Goal: Information Seeking & Learning: Understand process/instructions

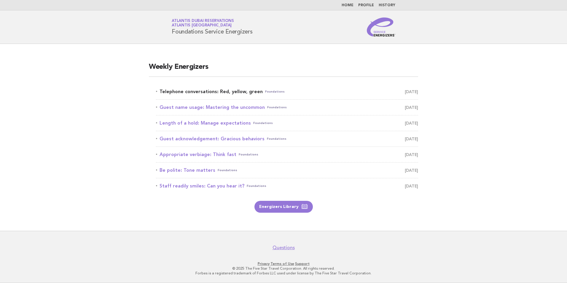
click at [242, 92] on link "Telephone conversations: Red, yellow, green Foundations [DATE]" at bounding box center [287, 91] width 262 height 8
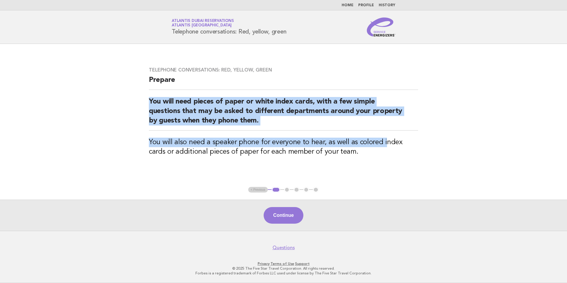
drag, startPoint x: 148, startPoint y: 101, endPoint x: 384, endPoint y: 137, distance: 238.6
click at [384, 137] on div "Telephone conversations: Red, yellow, green Prepare You will need pieces of pap…" at bounding box center [283, 115] width 283 height 111
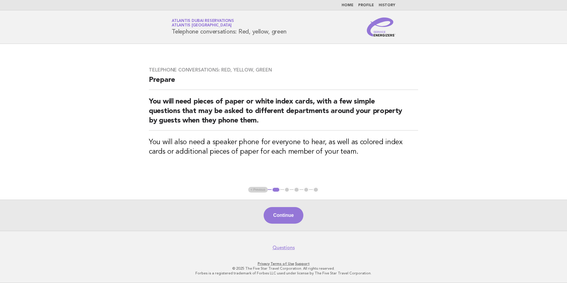
click at [210, 151] on h3 "You will also need a speaker phone for everyone to hear, as well as colored ind…" at bounding box center [283, 147] width 269 height 19
click at [298, 210] on button "Continue" at bounding box center [282, 215] width 39 height 17
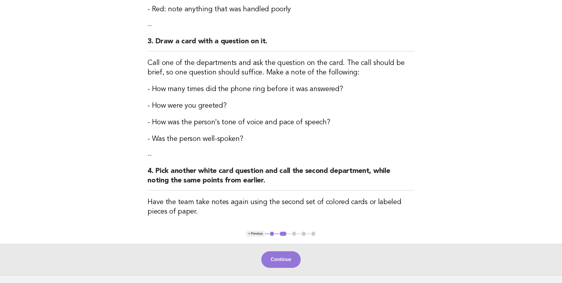
scroll to position [283, 0]
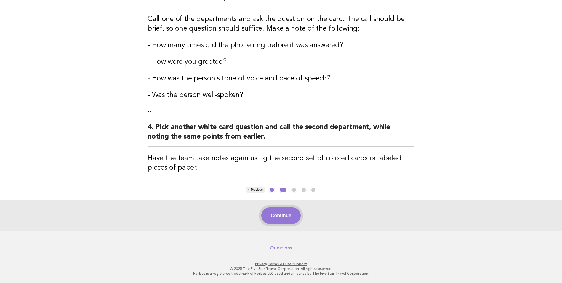
click at [284, 215] on button "Continue" at bounding box center [280, 215] width 39 height 17
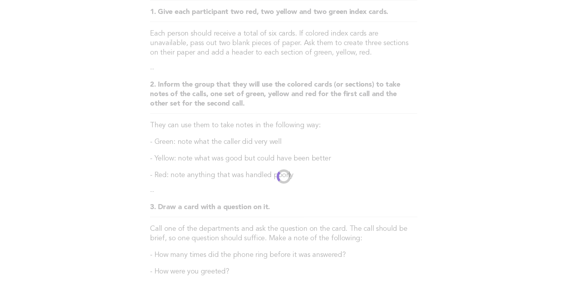
scroll to position [0, 0]
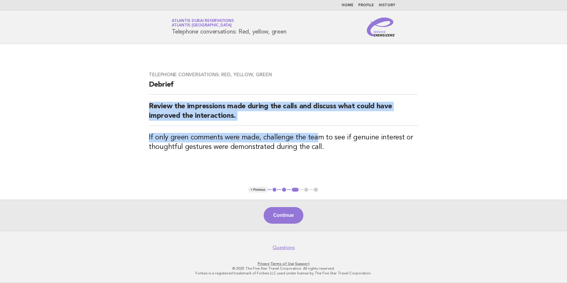
drag, startPoint x: 150, startPoint y: 104, endPoint x: 314, endPoint y: 127, distance: 166.4
click at [314, 127] on div "Telephone conversations: Red, yellow, green Debrief Review the impressions made…" at bounding box center [283, 115] width 283 height 101
drag, startPoint x: 314, startPoint y: 127, endPoint x: 274, endPoint y: 115, distance: 42.8
click at [274, 115] on h2 "Review the impressions made during the calls and discuss what could have improv…" at bounding box center [283, 114] width 269 height 24
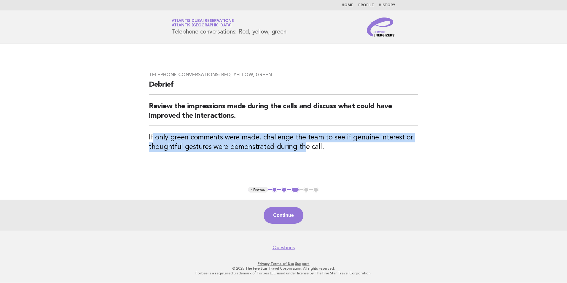
drag, startPoint x: 182, startPoint y: 142, endPoint x: 486, endPoint y: 154, distance: 304.6
click at [486, 154] on main "Telephone conversations: Red, yellow, green Debrief Review the impressions made…" at bounding box center [283, 137] width 567 height 187
click at [289, 146] on h3 "If only green comments were made, challenge the team to see if genuine interest…" at bounding box center [283, 142] width 269 height 19
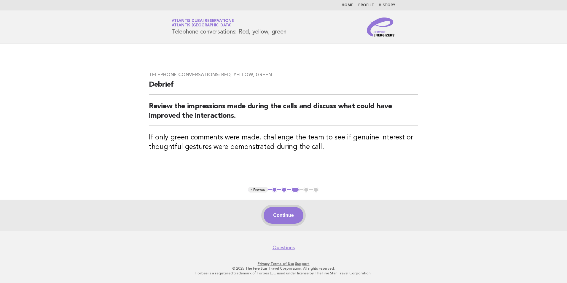
click at [290, 216] on button "Continue" at bounding box center [282, 215] width 39 height 17
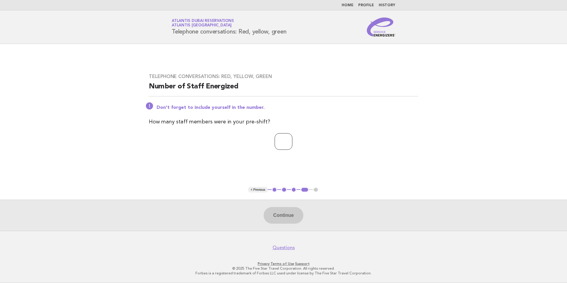
type input "*"
click at [292, 141] on input "*" at bounding box center [283, 141] width 18 height 17
type input "*"
click at [293, 215] on button "Continue" at bounding box center [282, 215] width 39 height 17
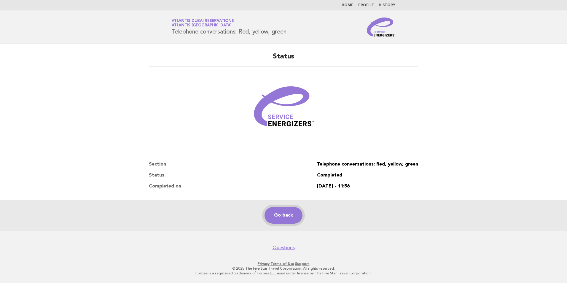
click at [287, 213] on link "Go back" at bounding box center [283, 215] width 38 height 17
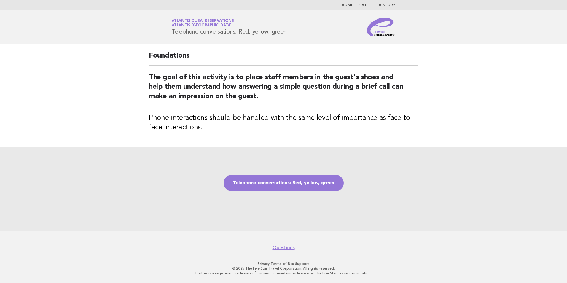
click at [202, 74] on h2 "The goal of this activity is to place staff members in the guest's shoes and he…" at bounding box center [283, 89] width 269 height 33
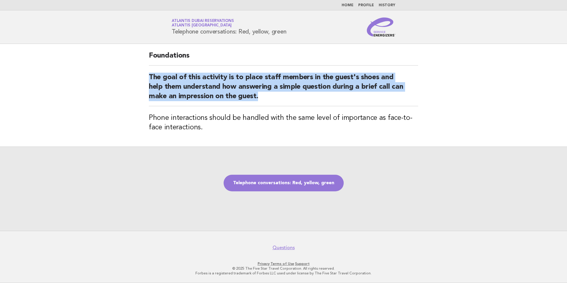
drag, startPoint x: 148, startPoint y: 75, endPoint x: 285, endPoint y: 99, distance: 138.9
click at [285, 99] on div "Foundations The goal of this activity is to place staff members in the guest's …" at bounding box center [283, 95] width 283 height 103
copy h2 "The goal of this activity is to place staff members in the guest's shoes and he…"
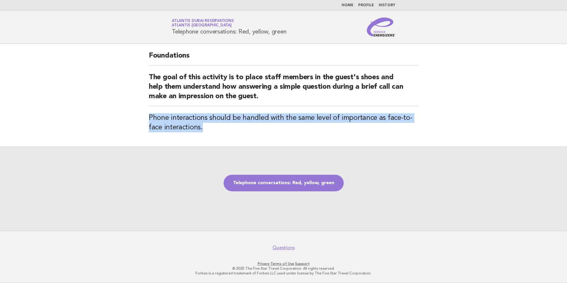
drag, startPoint x: 149, startPoint y: 119, endPoint x: 217, endPoint y: 125, distance: 68.1
click at [217, 125] on h3 "Phone interactions should be handled with the same level of importance as face-…" at bounding box center [283, 122] width 269 height 19
copy h3 "Phone interactions should be handled with the same level of importance as face-…"
click at [311, 182] on link "Telephone conversations: Red, yellow, green" at bounding box center [283, 183] width 120 height 17
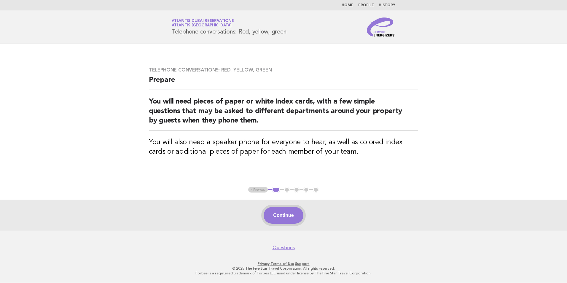
click at [287, 213] on button "Continue" at bounding box center [282, 215] width 39 height 17
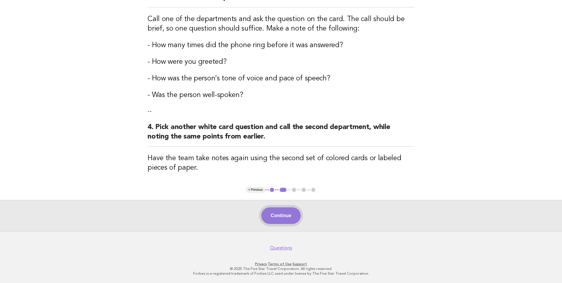
click at [276, 211] on button "Continue" at bounding box center [280, 215] width 39 height 17
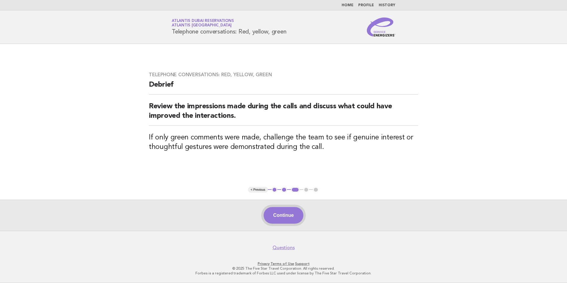
click at [294, 209] on button "Continue" at bounding box center [282, 215] width 39 height 17
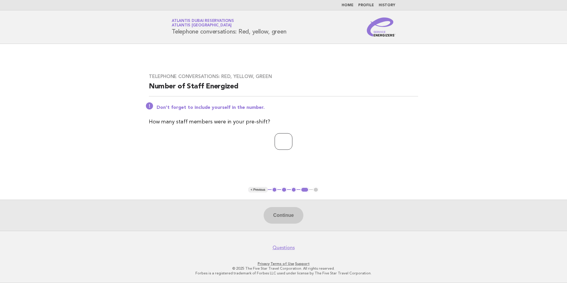
click at [274, 138] on input "number" at bounding box center [283, 141] width 18 height 17
type input "*"
click at [296, 215] on button "Continue" at bounding box center [282, 215] width 39 height 17
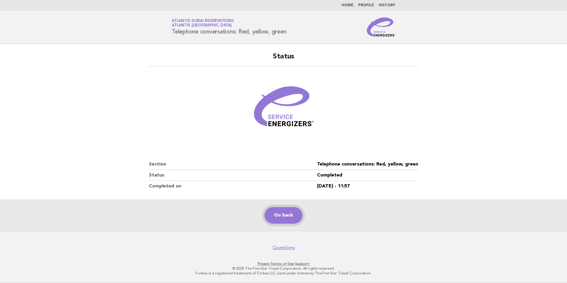
drag, startPoint x: 286, startPoint y: 213, endPoint x: 295, endPoint y: 213, distance: 8.6
click at [286, 213] on link "Go back" at bounding box center [283, 215] width 38 height 17
